Goal: Task Accomplishment & Management: Manage account settings

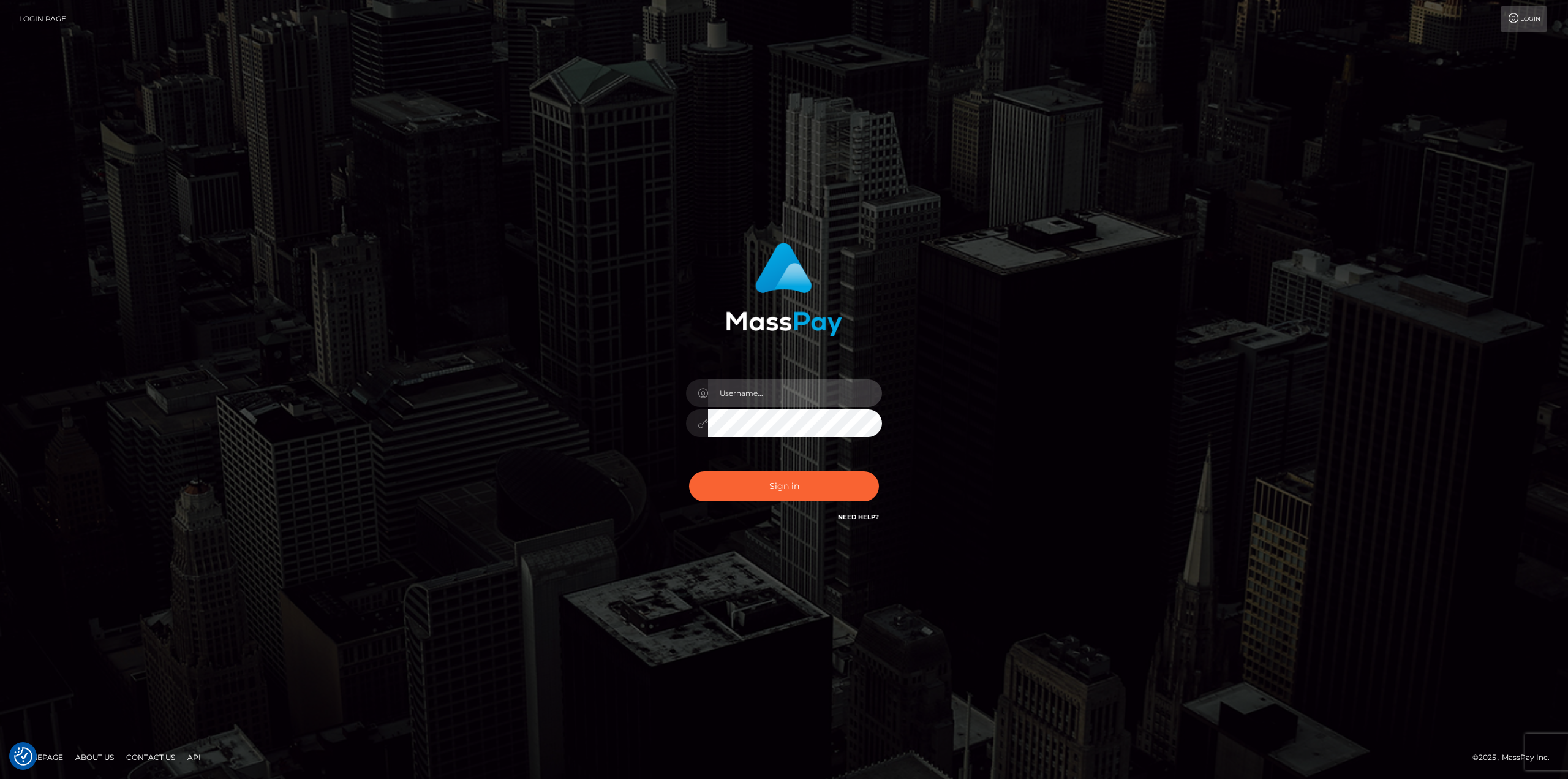
click at [752, 398] on input "text" at bounding box center [795, 393] width 174 height 28
type input "Ahmed"
click at [689, 471] on button "Sign in" at bounding box center [784, 486] width 190 height 30
click at [831, 391] on input "text" at bounding box center [795, 393] width 174 height 28
type input "Ahmed"
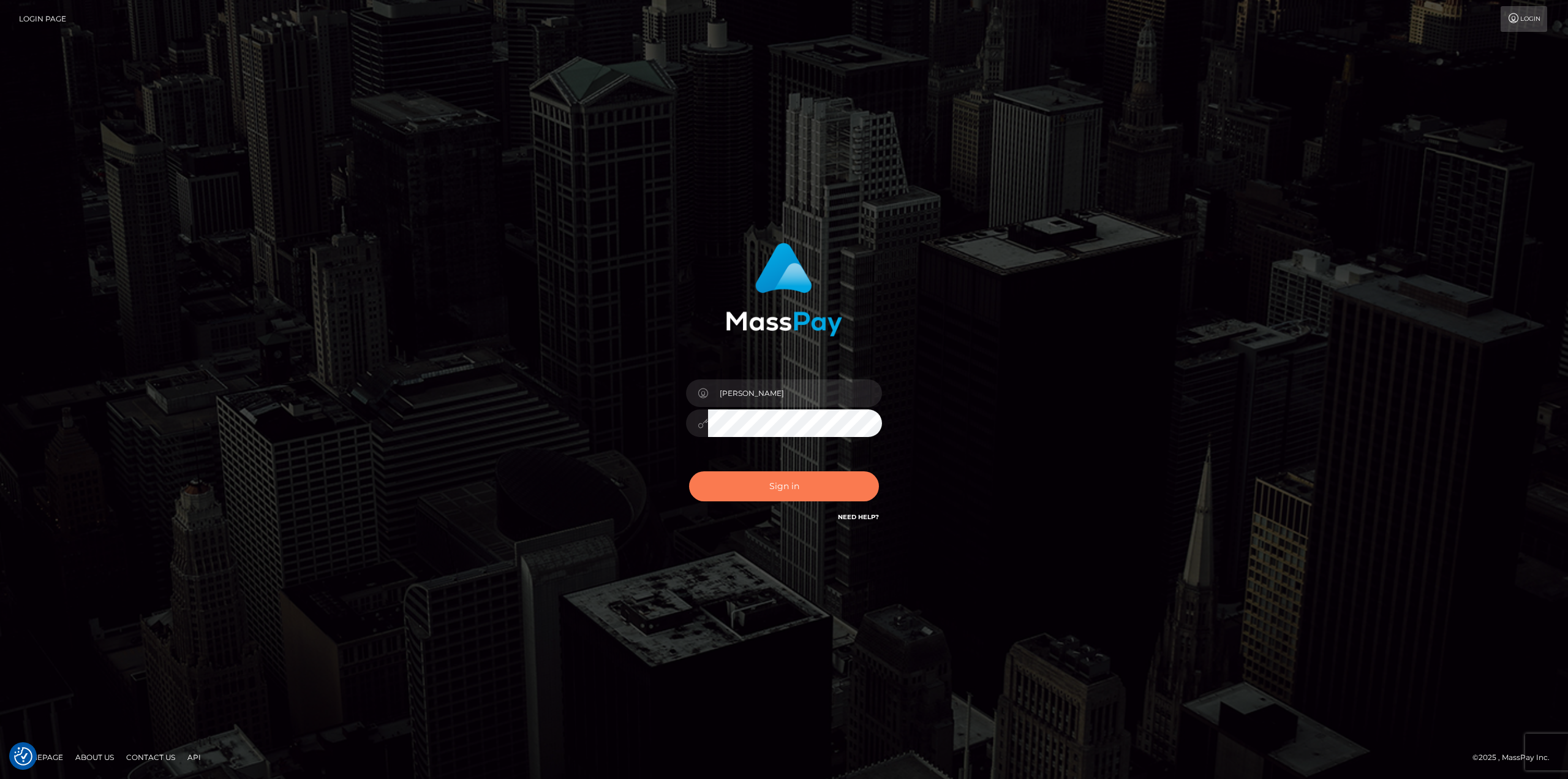
click at [783, 484] on button "Sign in" at bounding box center [784, 486] width 190 height 30
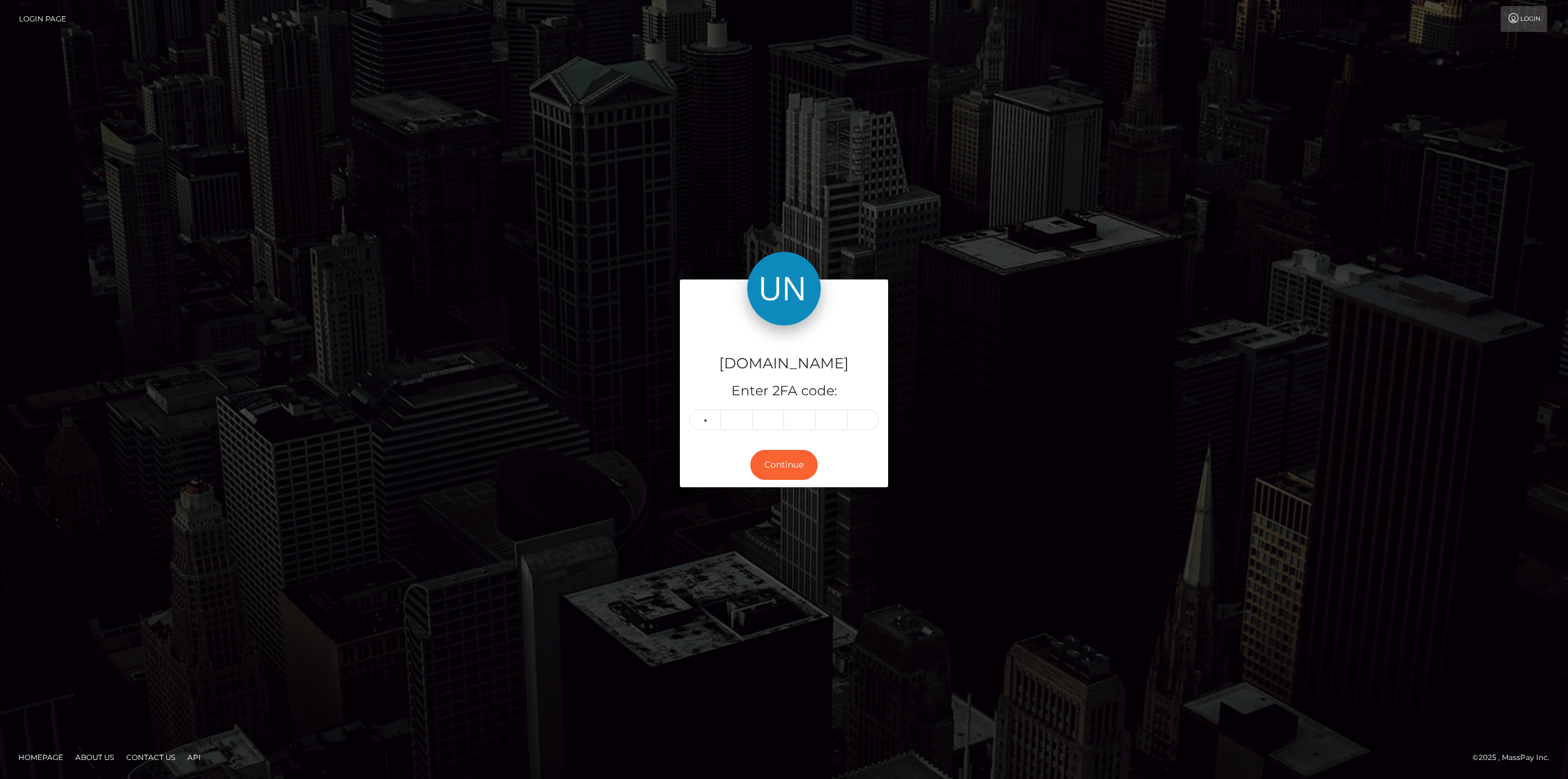
type input "0"
type input "1"
type input "2"
type input "7"
type input "5"
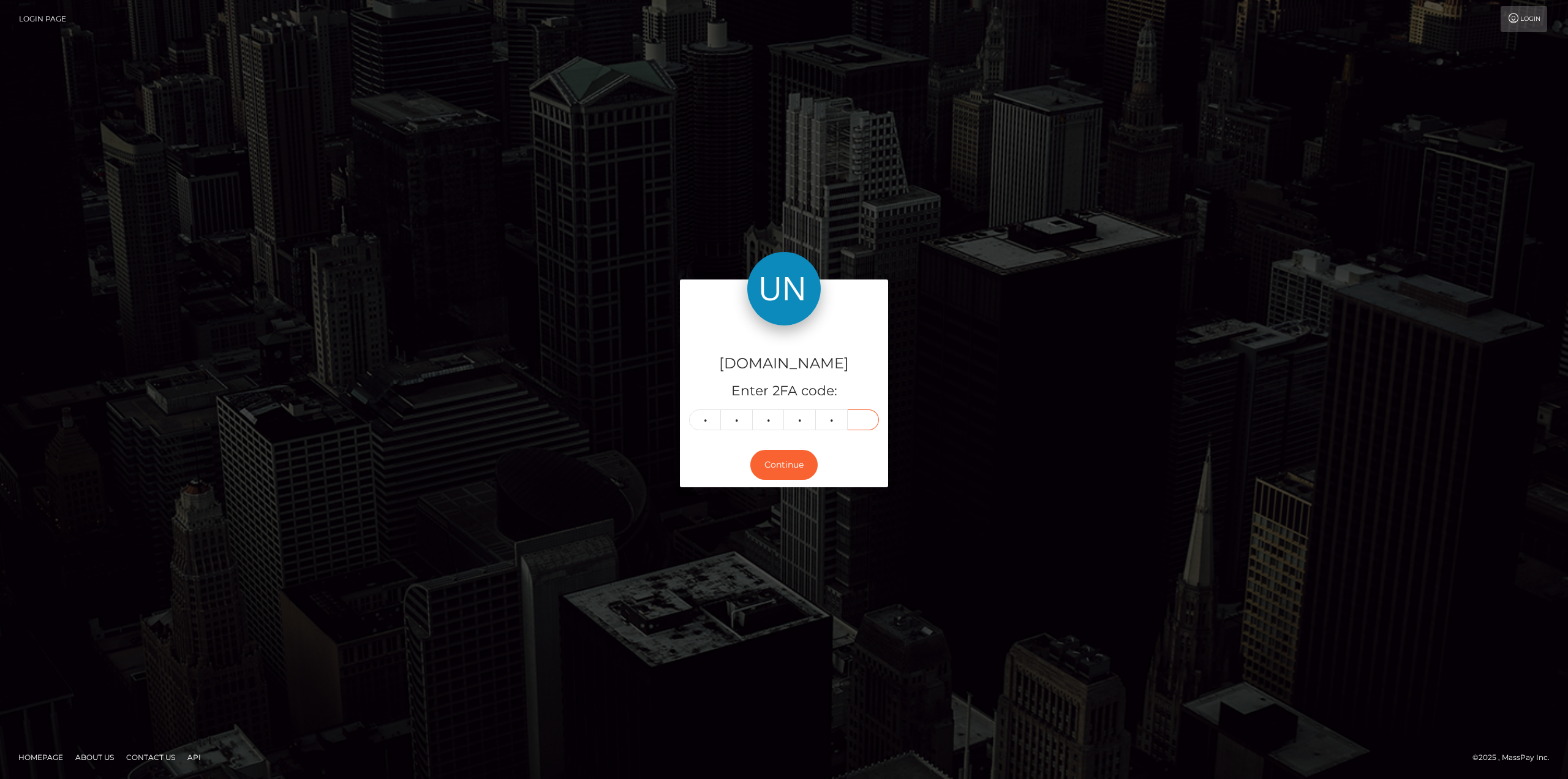
type input "4"
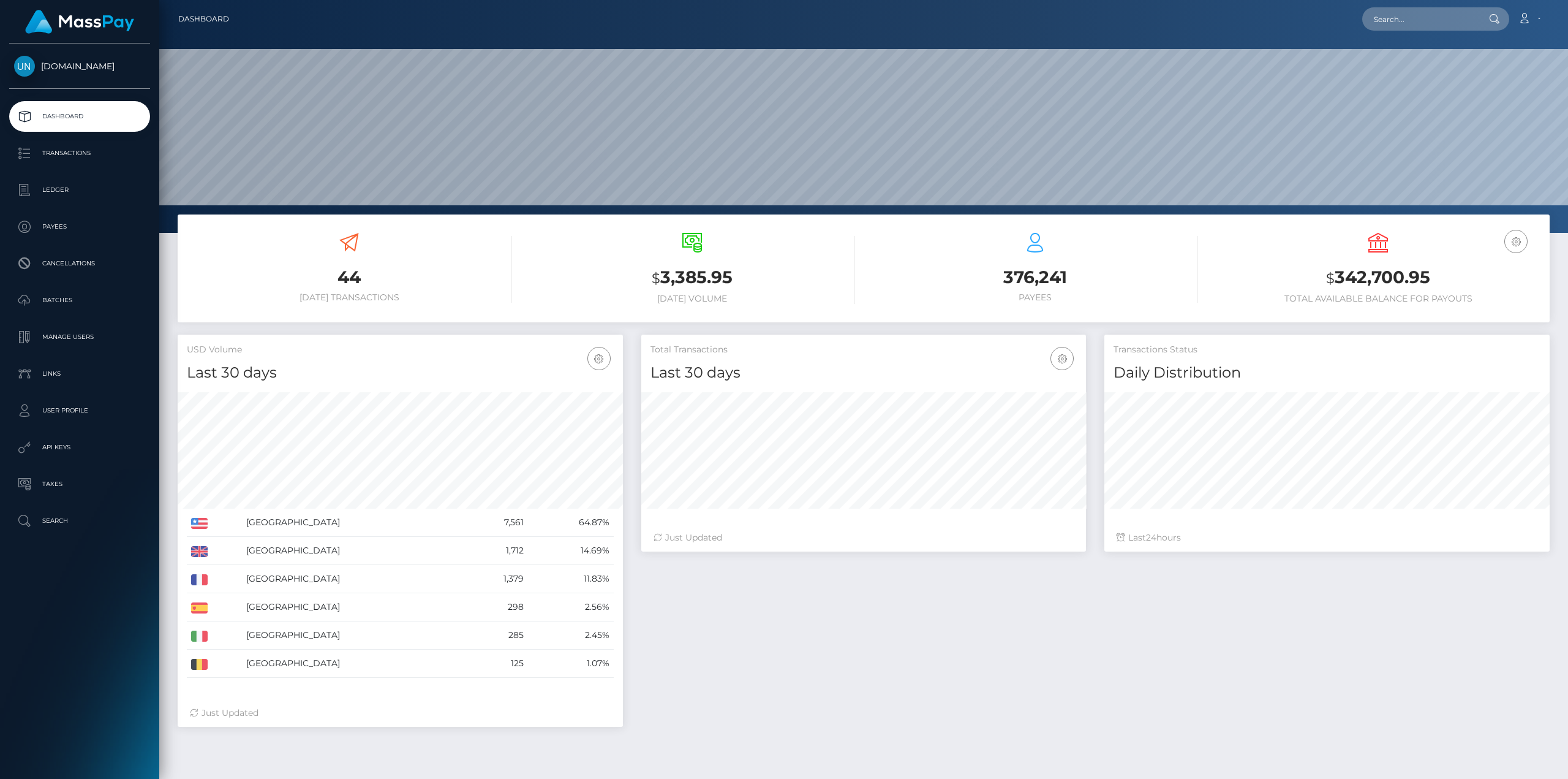
scroll to position [217, 445]
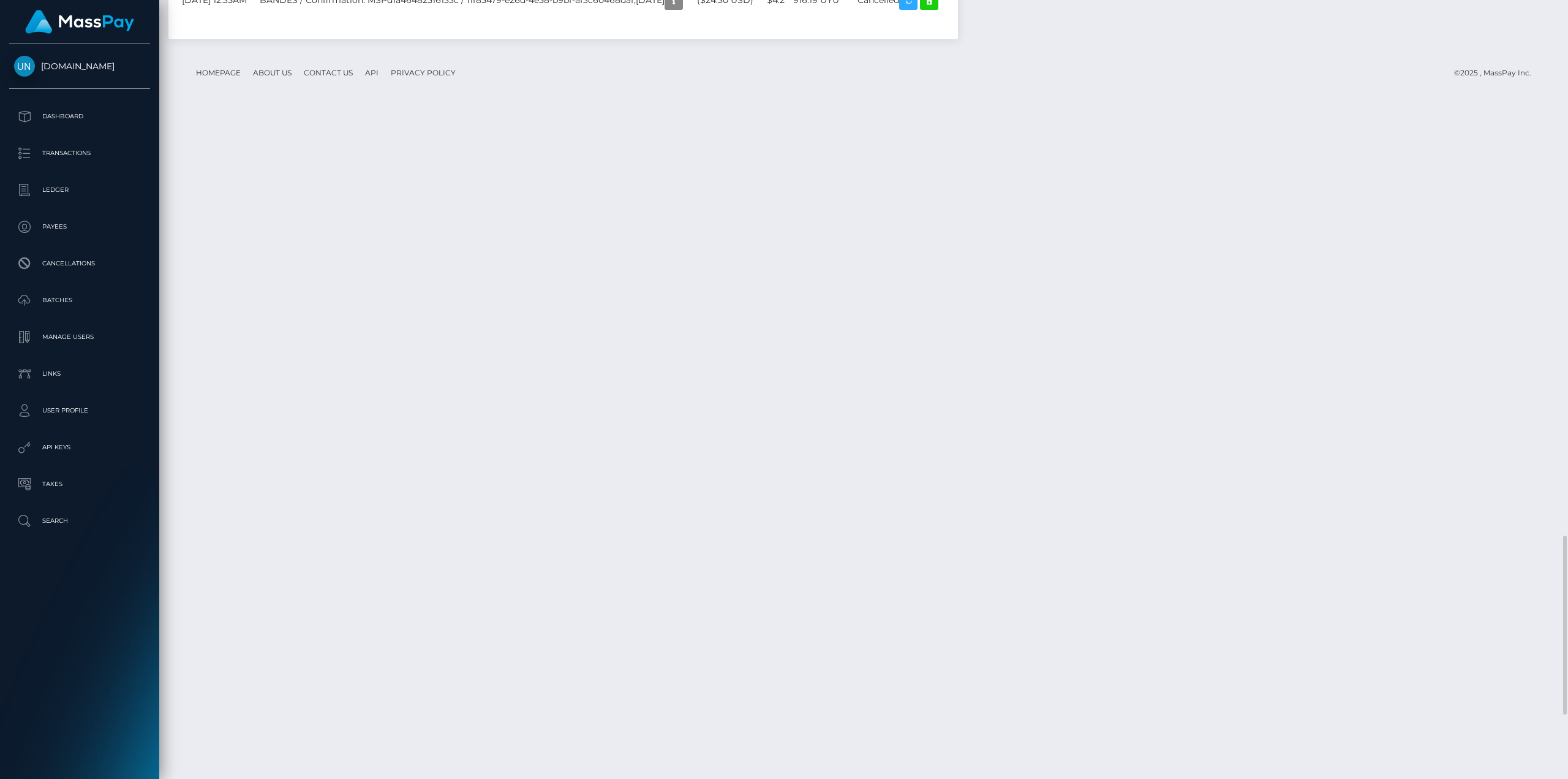
scroll to position [2606, 0]
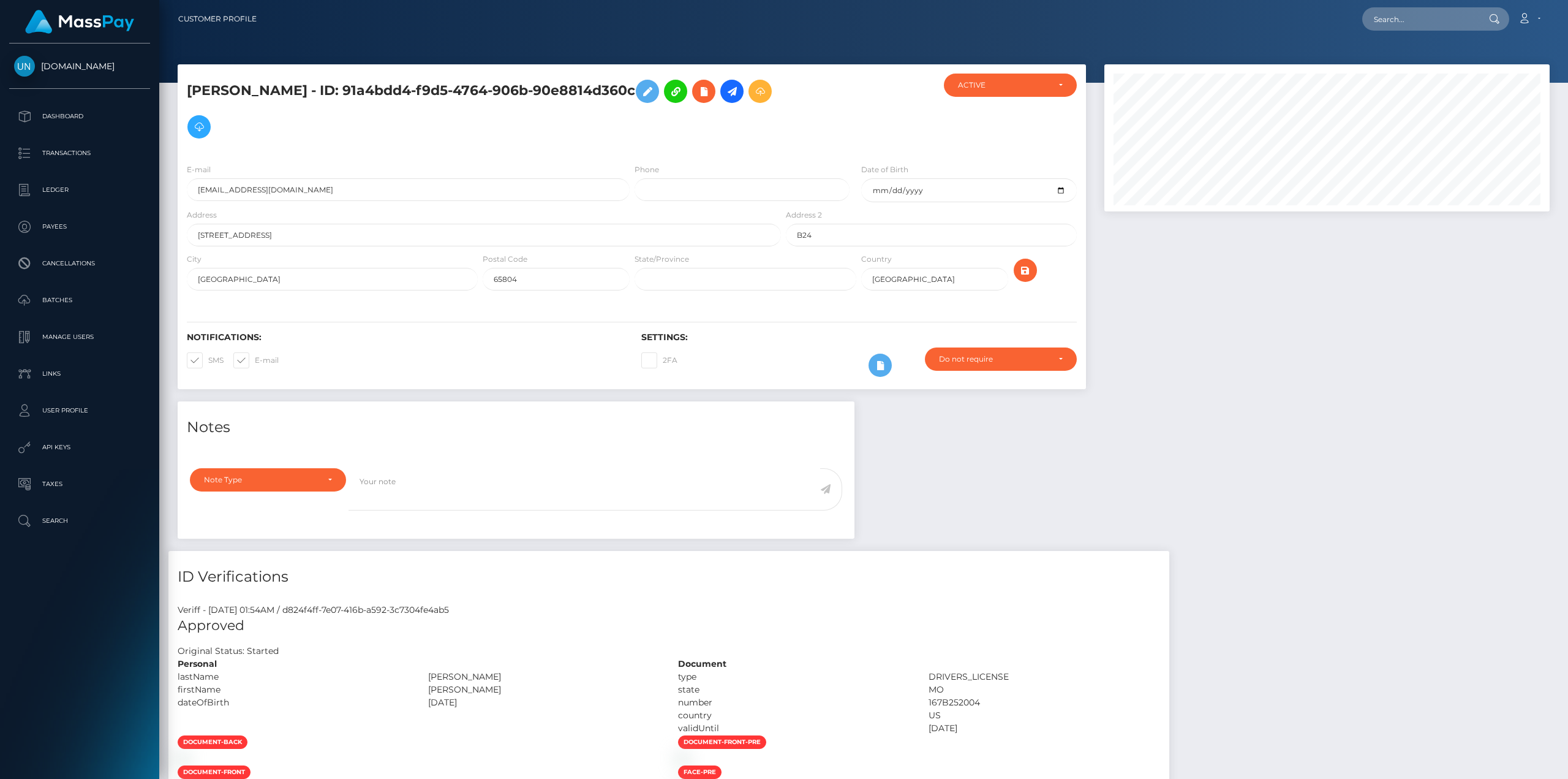
scroll to position [147, 445]
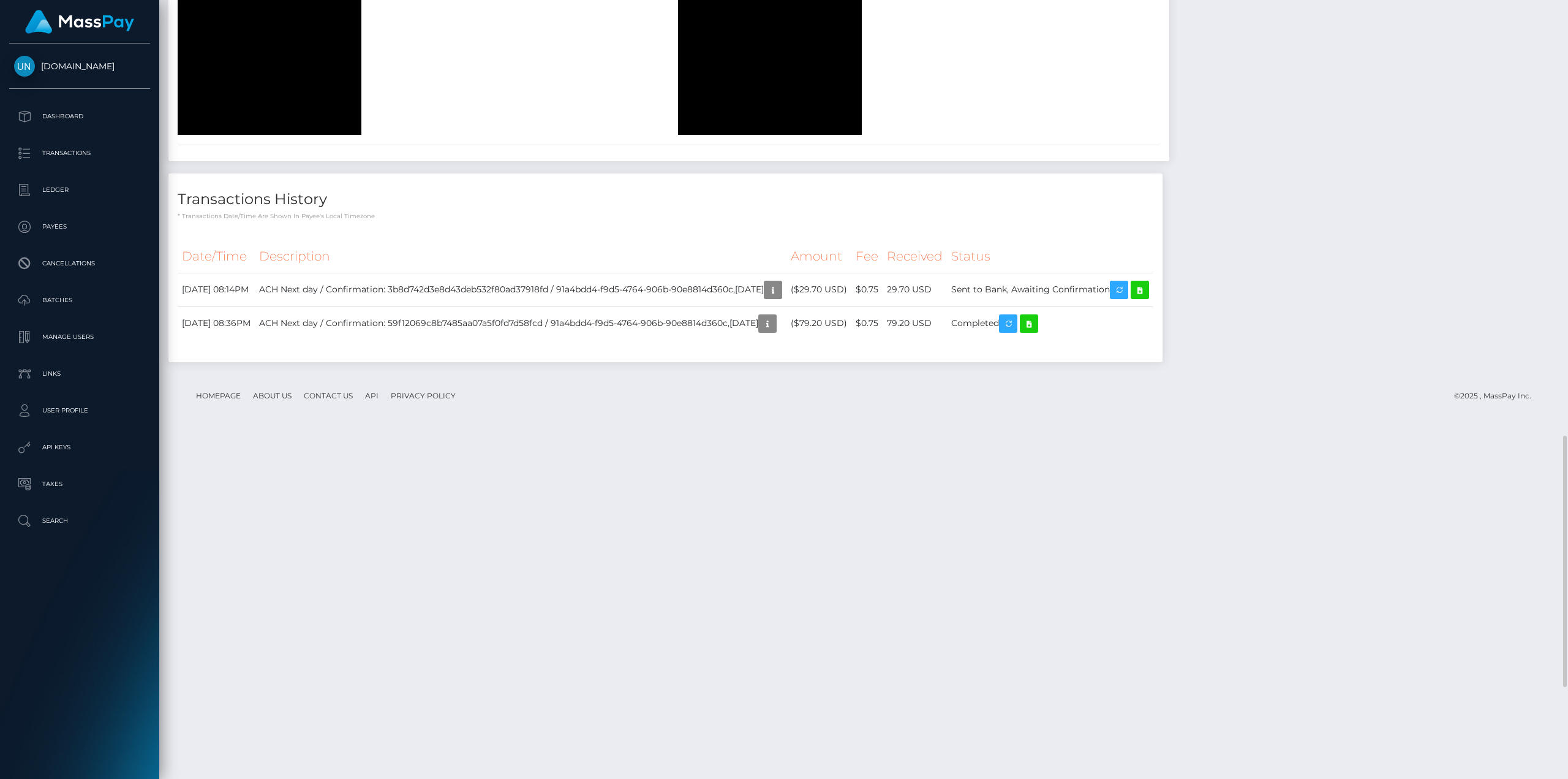
scroll to position [1632, 0]
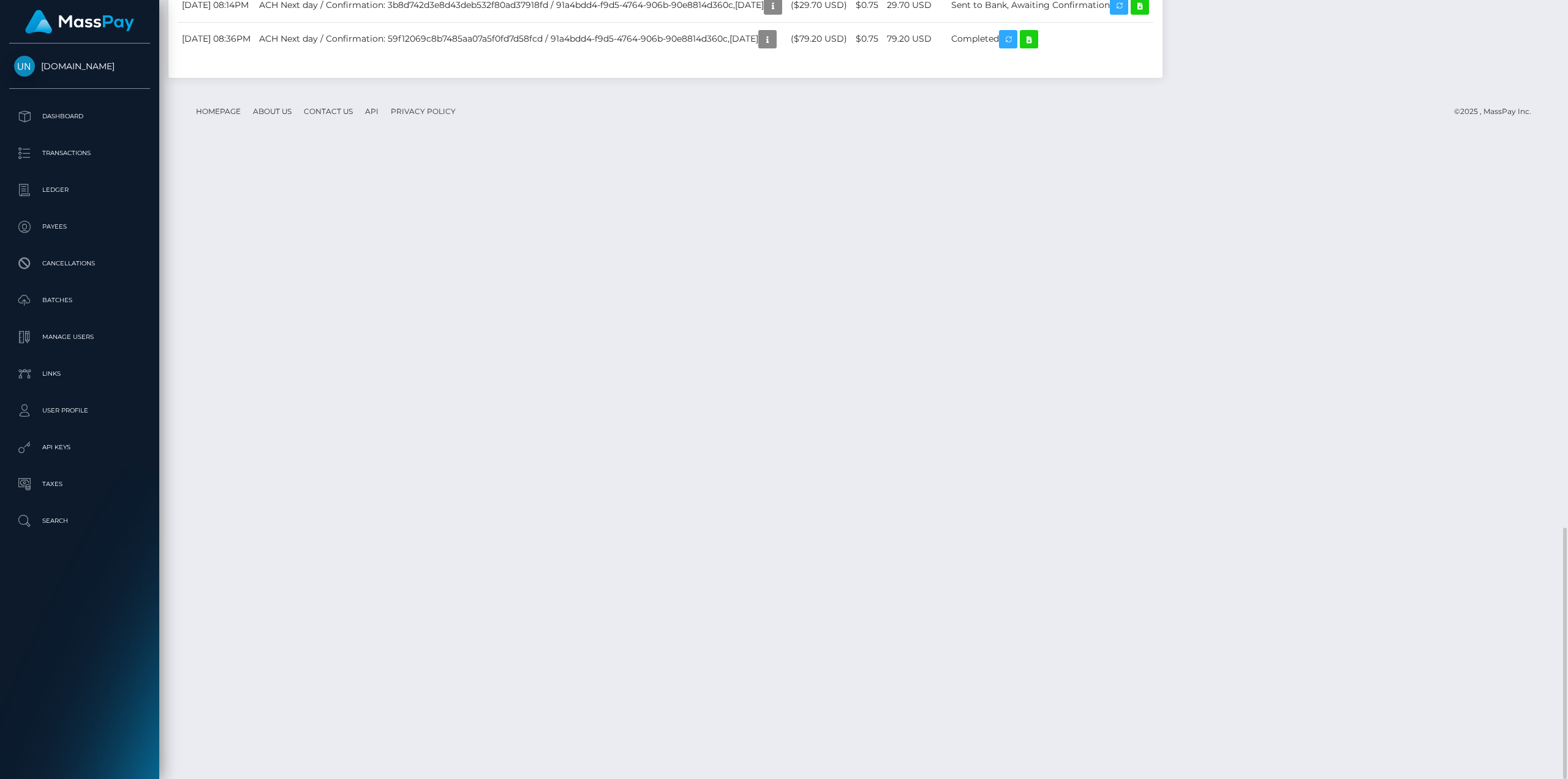
drag, startPoint x: 314, startPoint y: 364, endPoint x: 325, endPoint y: 368, distance: 11.7
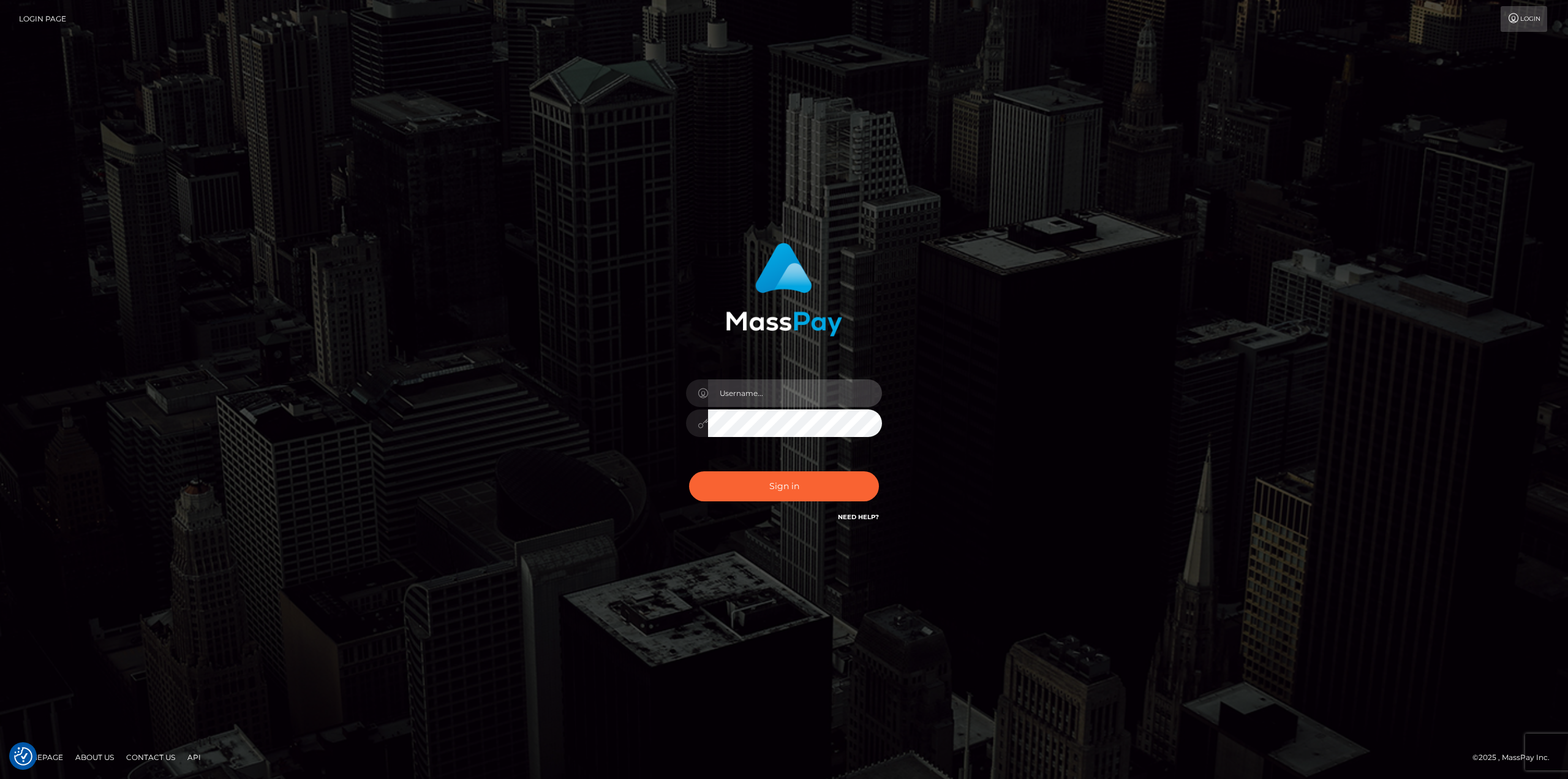
click at [761, 388] on input "text" at bounding box center [795, 393] width 174 height 28
type input "Ahmed"
click at [780, 484] on button "Sign in" at bounding box center [784, 486] width 190 height 30
click at [780, 398] on input "text" at bounding box center [795, 393] width 174 height 28
type input "Ahmed"
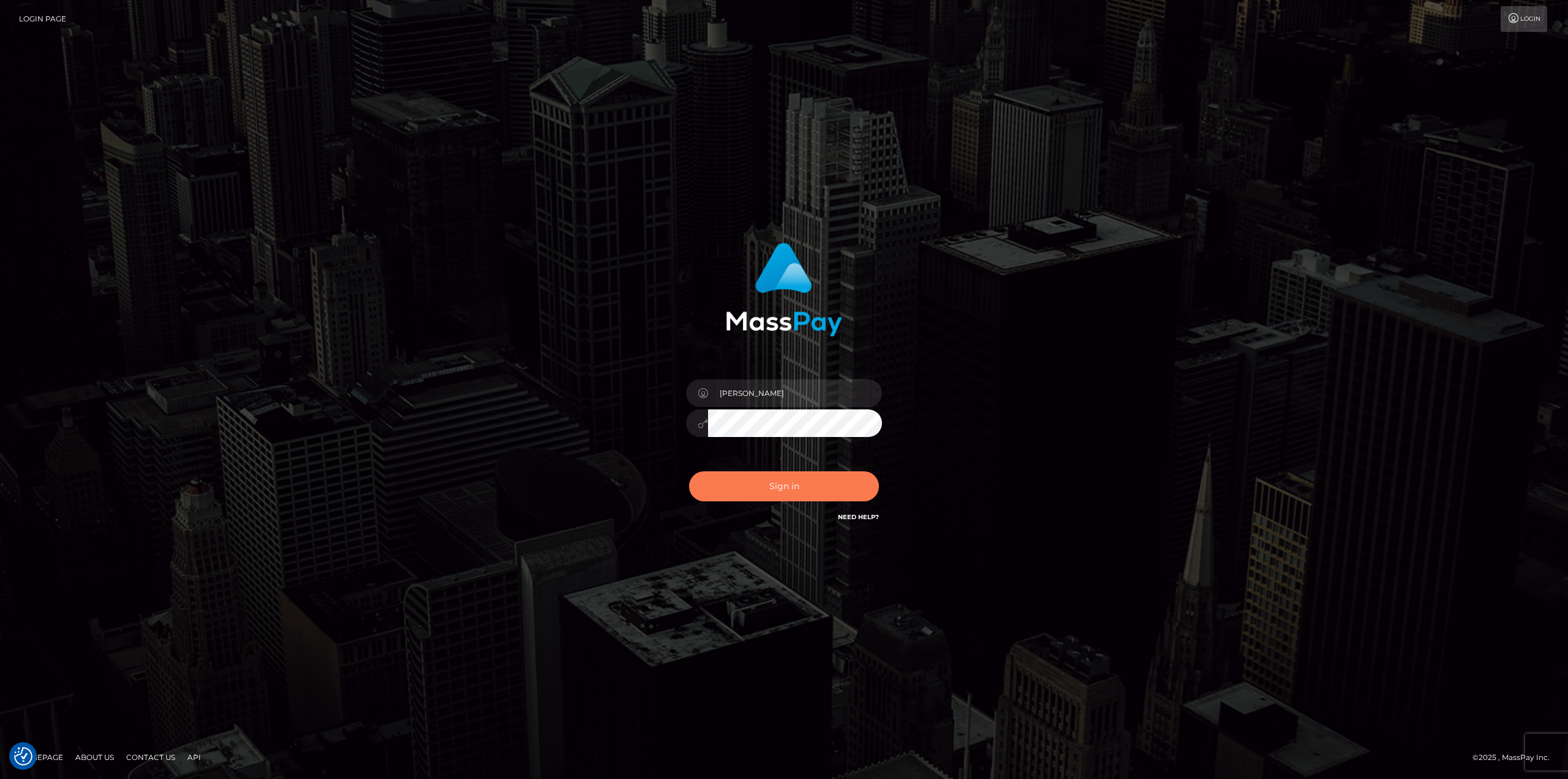
click at [803, 491] on button "Sign in" at bounding box center [784, 486] width 190 height 30
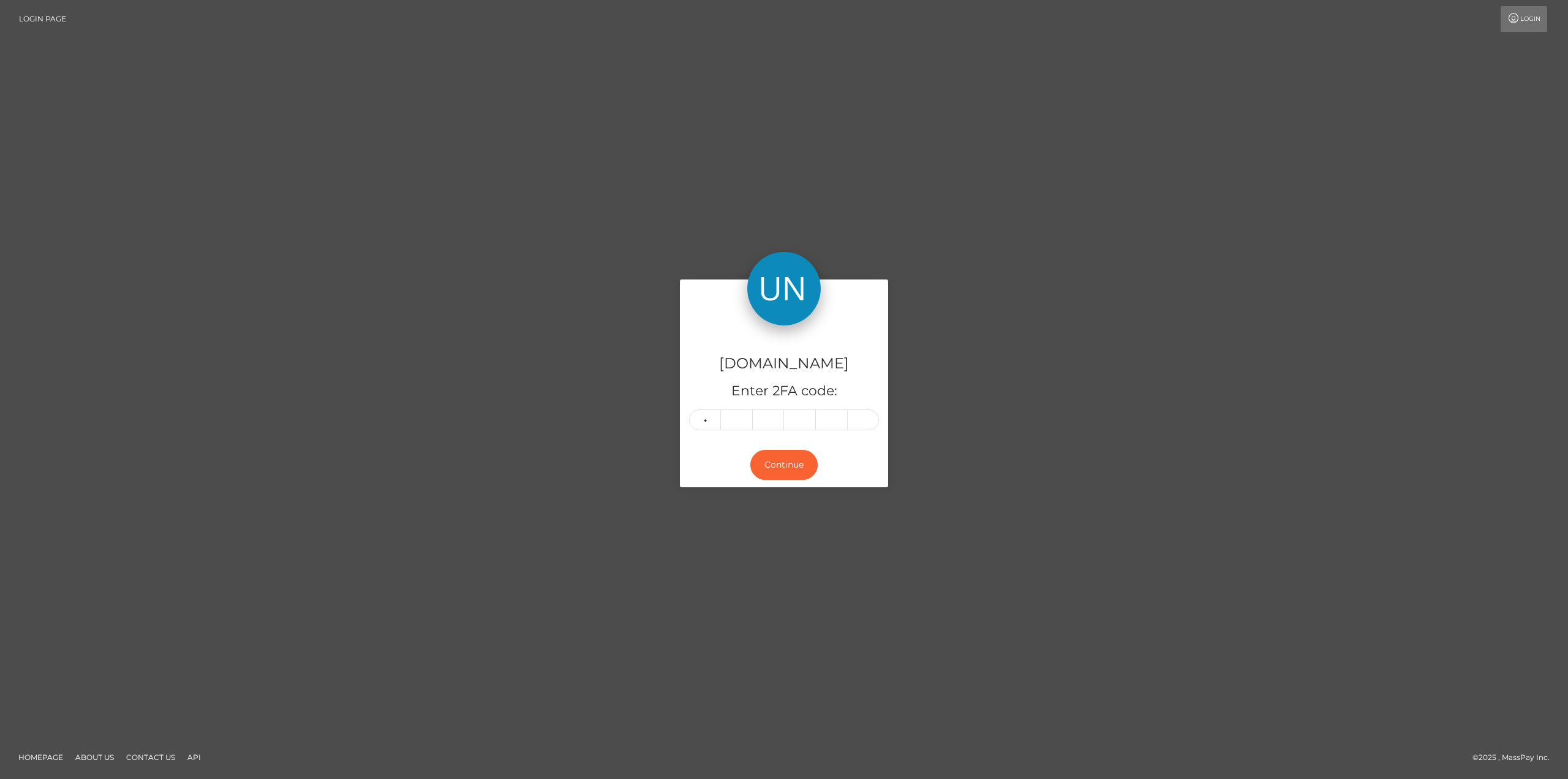
type input "4"
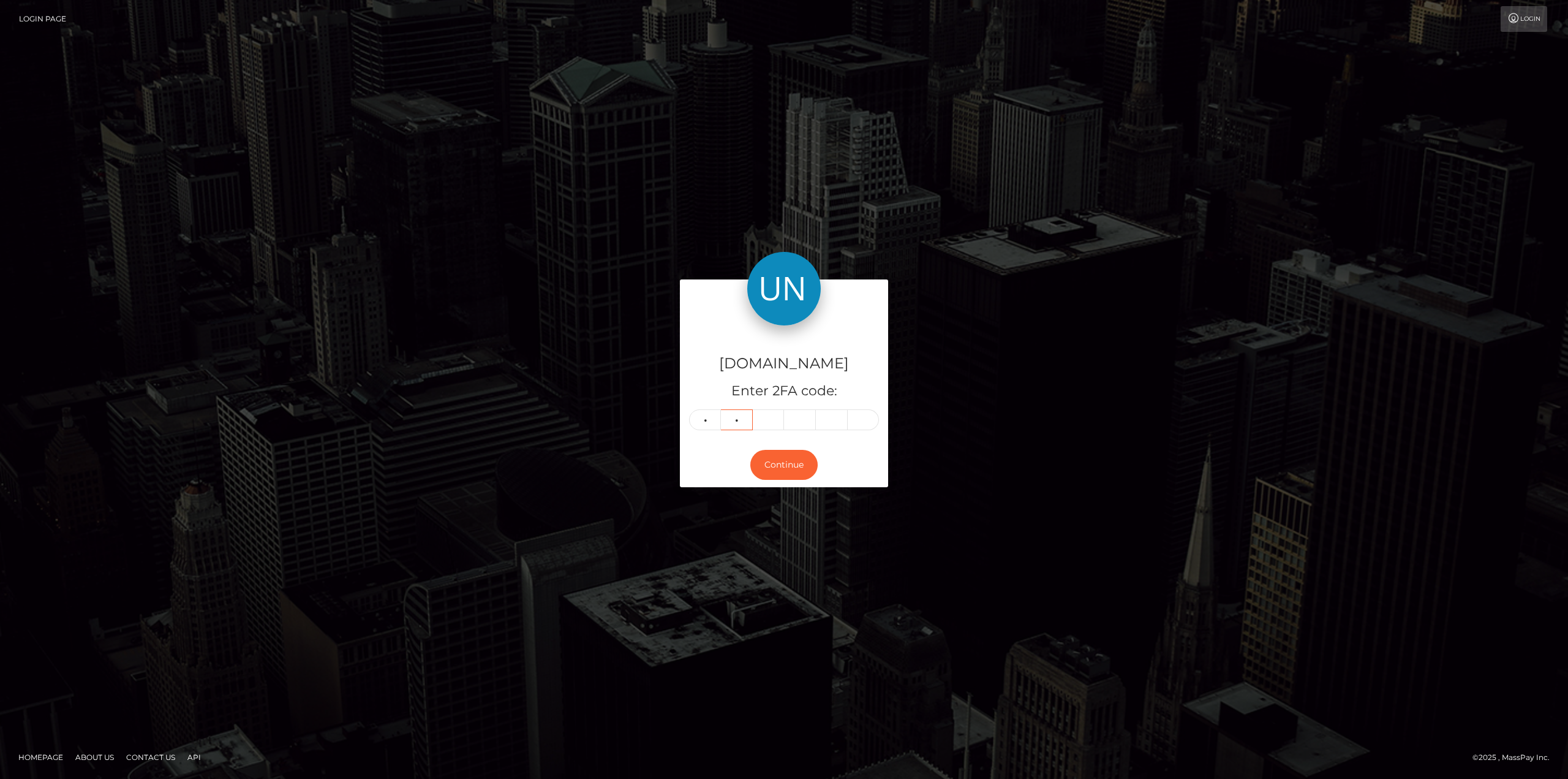
type input "5"
type input "0"
type input "3"
type input "5"
type input "1"
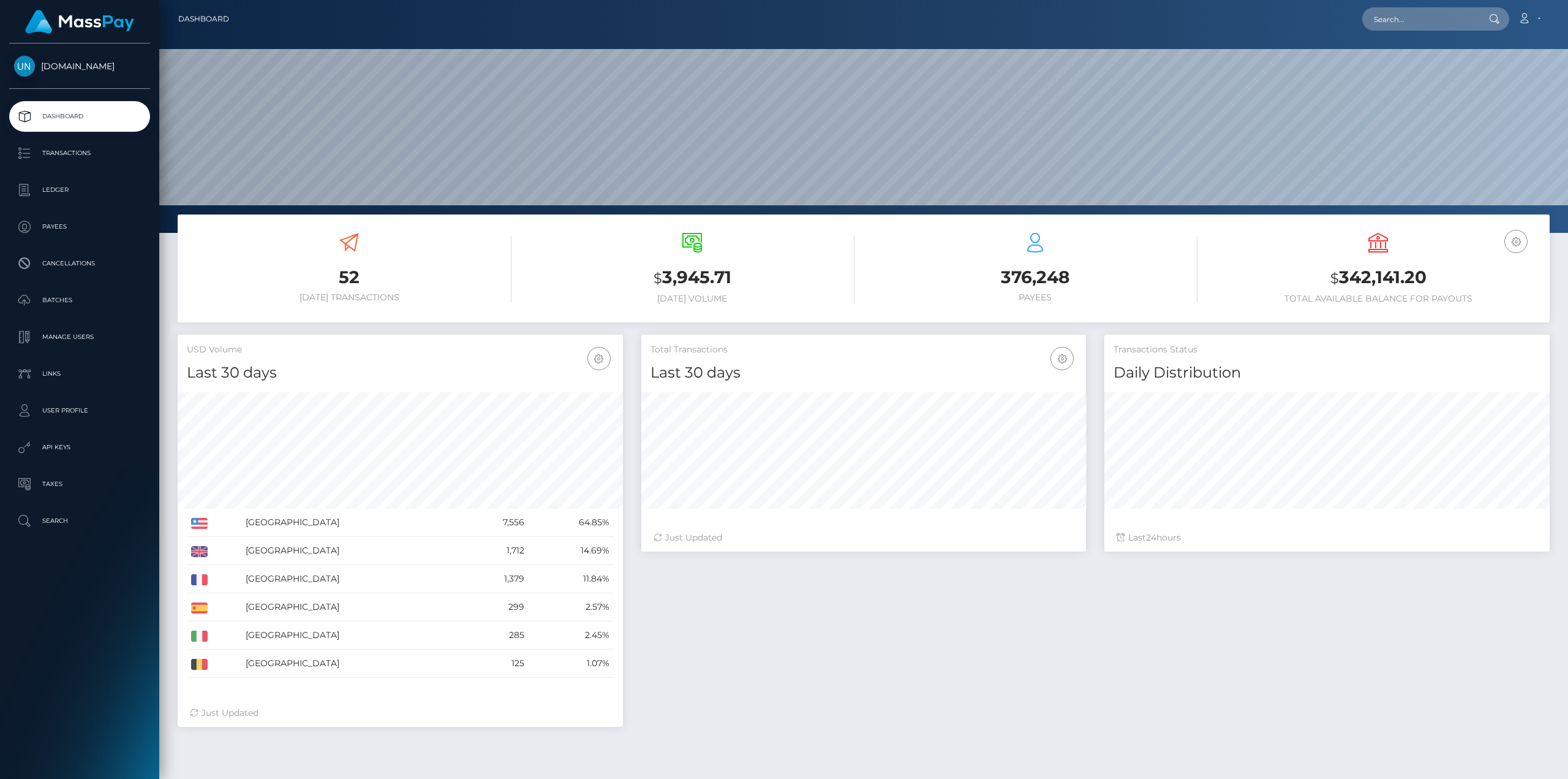
scroll to position [217, 445]
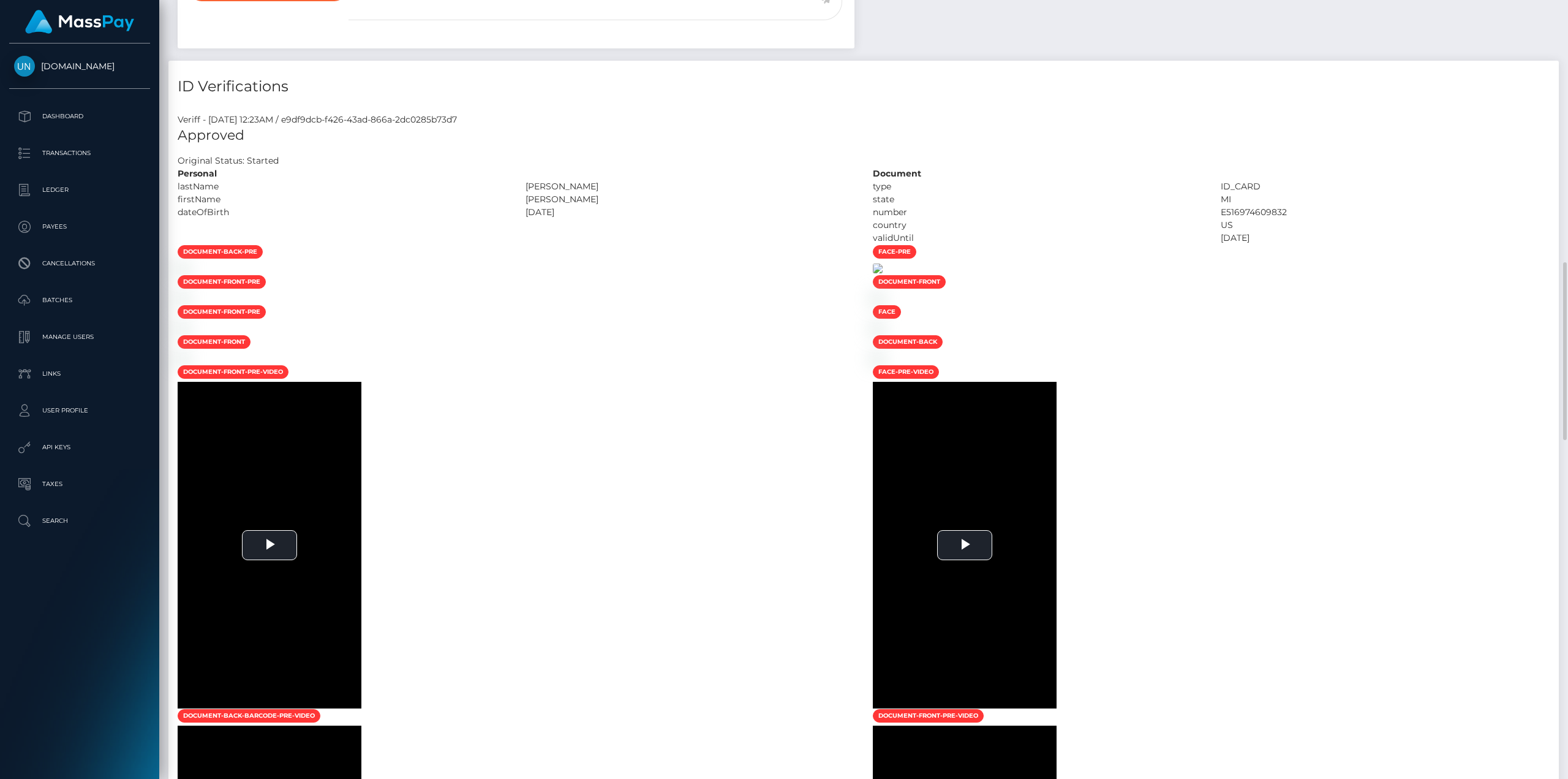
scroll to position [796, 0]
